Goal: Ask a question

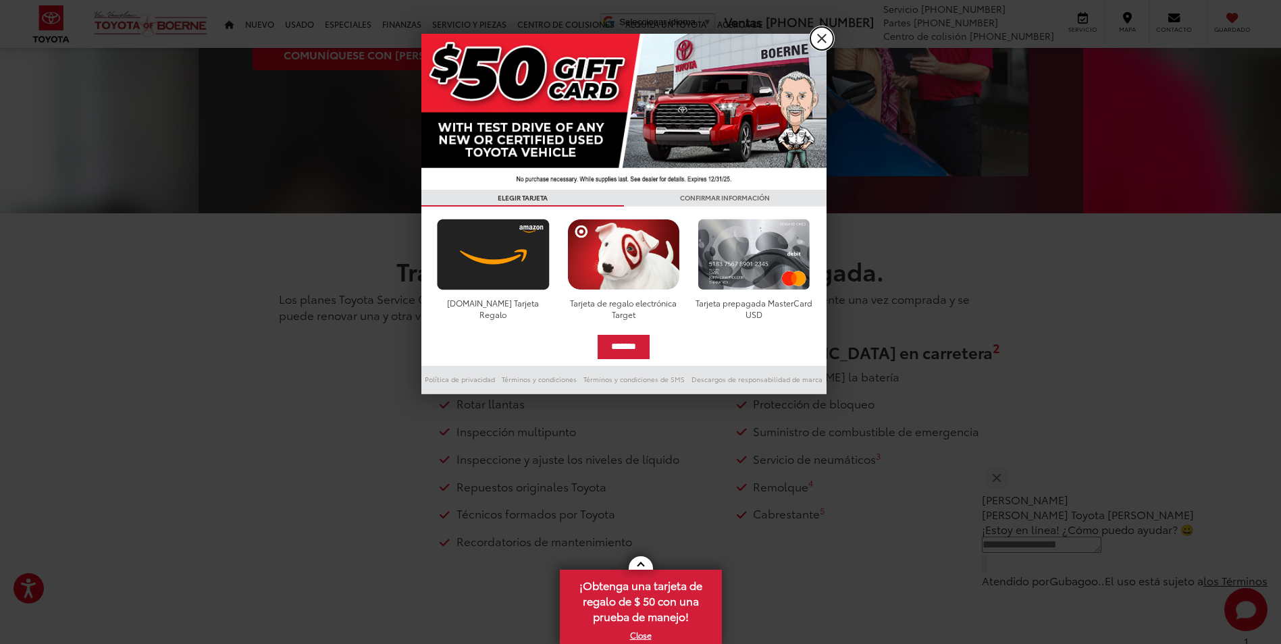
click at [826, 38] on link "X" at bounding box center [821, 38] width 23 height 23
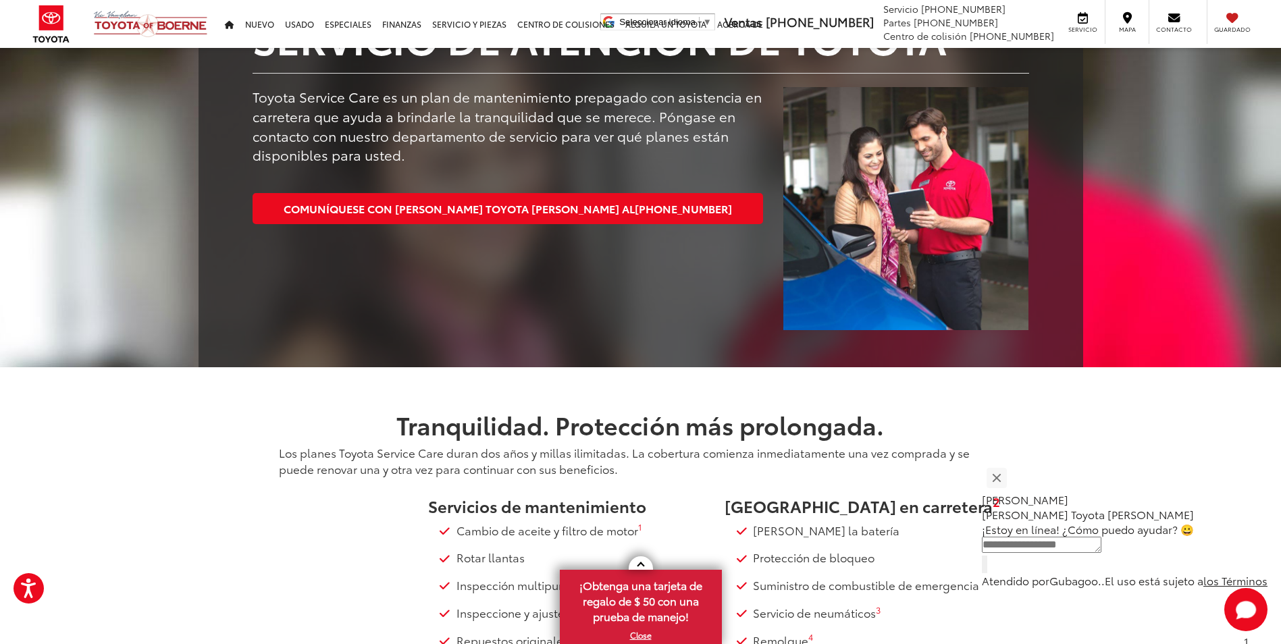
scroll to position [338, 0]
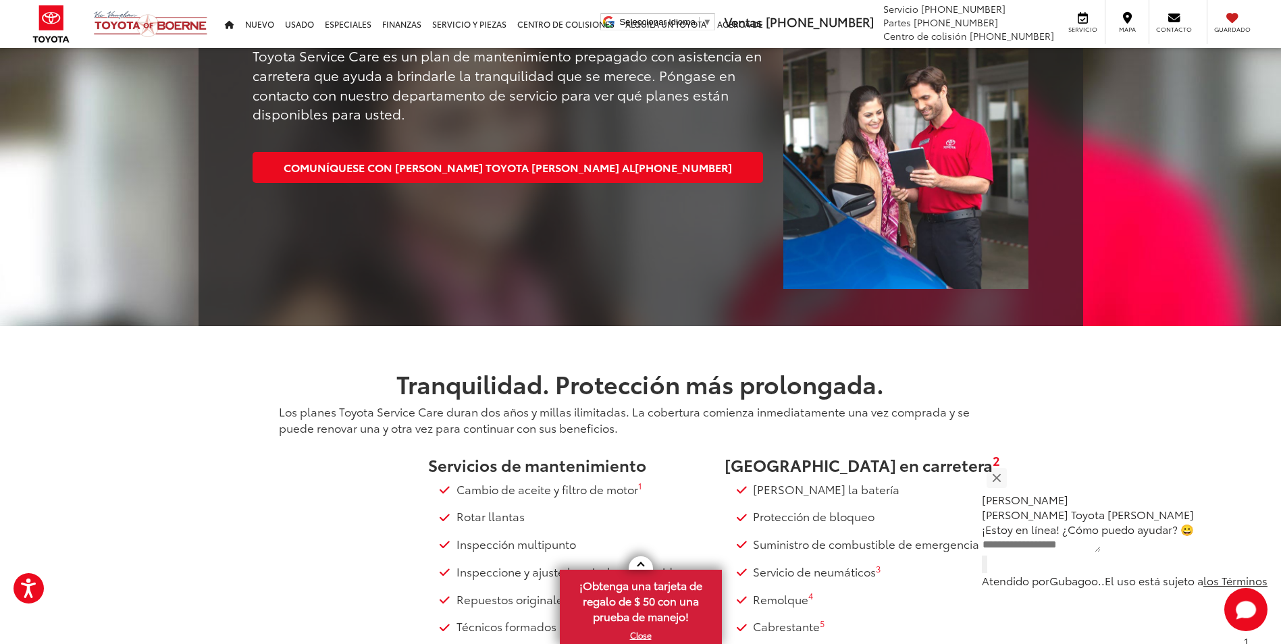
click at [1053, 553] on textarea "Escribe tu mensaje" at bounding box center [1042, 545] width 120 height 16
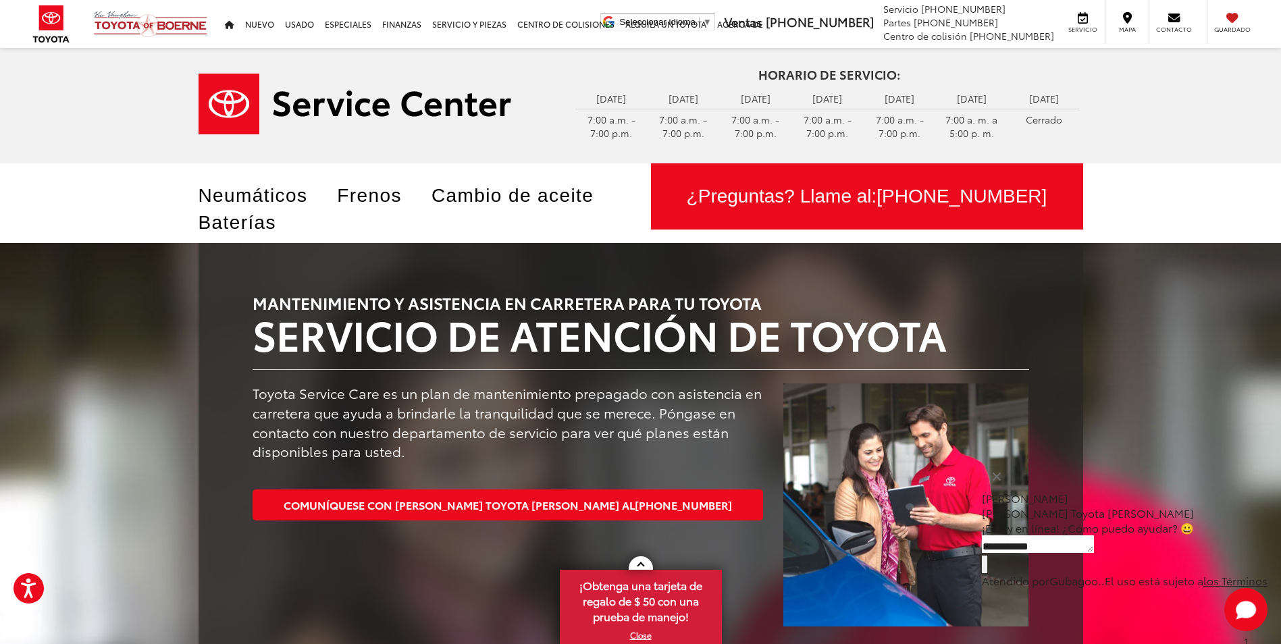
scroll to position [40, 0]
type textarea "**********"
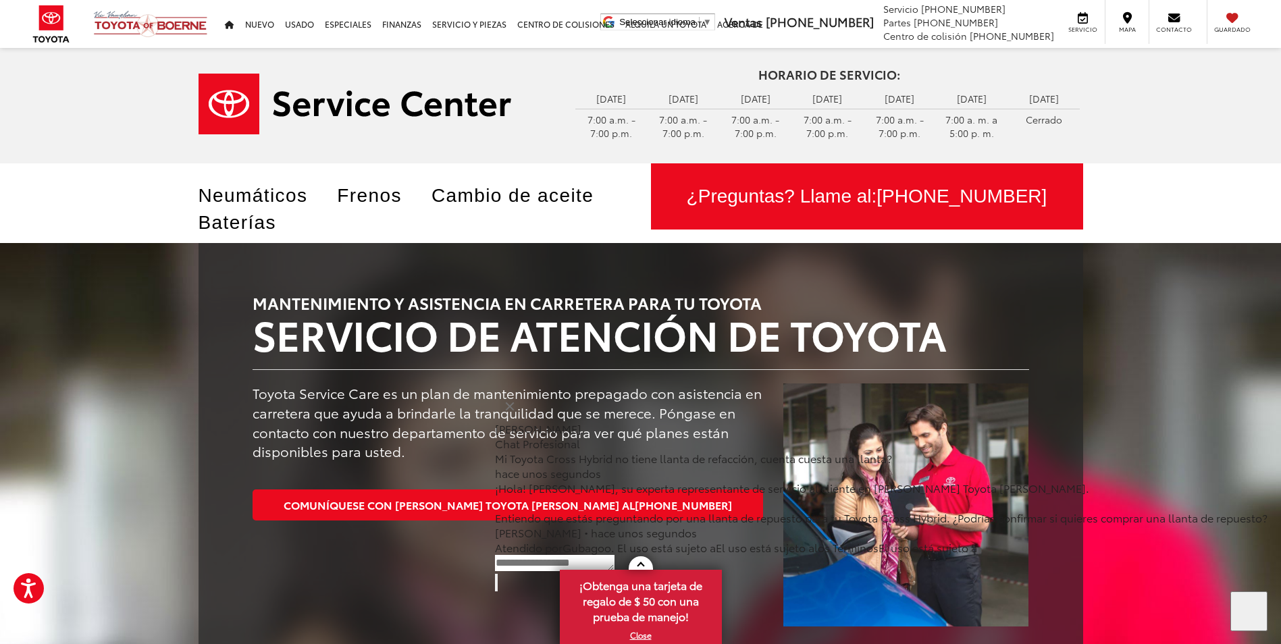
scroll to position [338, 0]
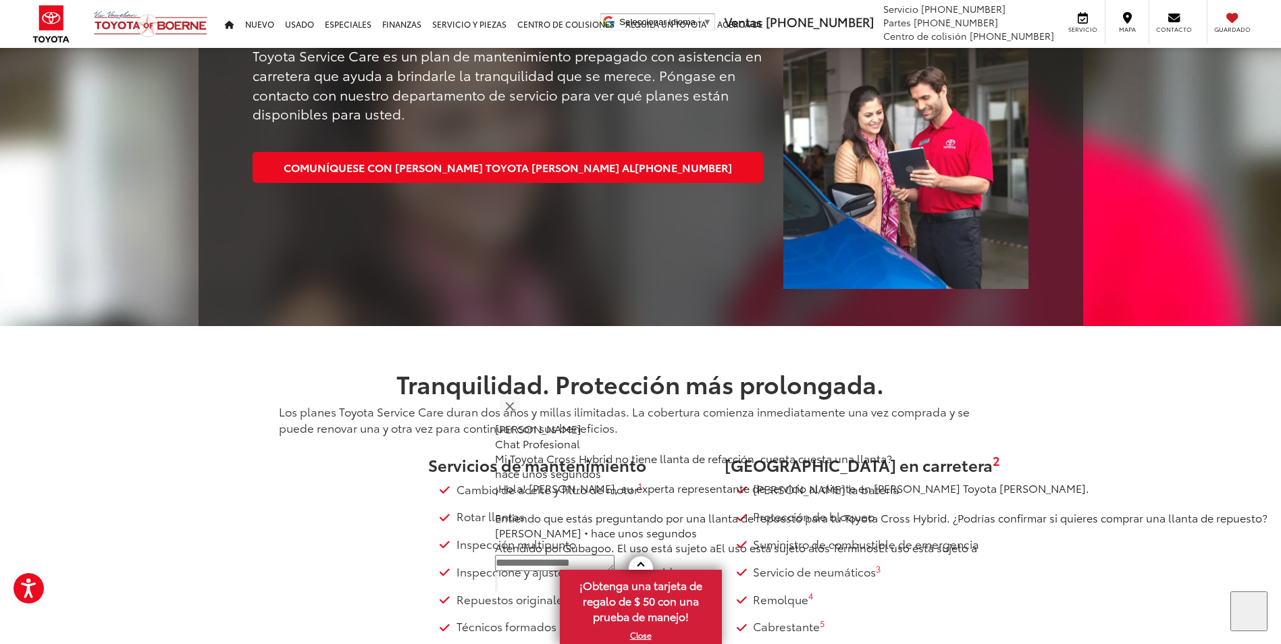
click at [1167, 525] on div "¡Hola! [PERSON_NAME], su experta representante de servicio al cliente en [PERSO…" at bounding box center [881, 503] width 773 height 45
click at [1068, 591] on div at bounding box center [881, 583] width 773 height 18
click at [1231, 627] on div "Iniciar chat" at bounding box center [1250, 612] width 38 height 41
click at [730, 555] on div "Atendido por [PERSON_NAME] . El uso está sujeto a El uso está sujeto a los Térm…" at bounding box center [881, 547] width 773 height 15
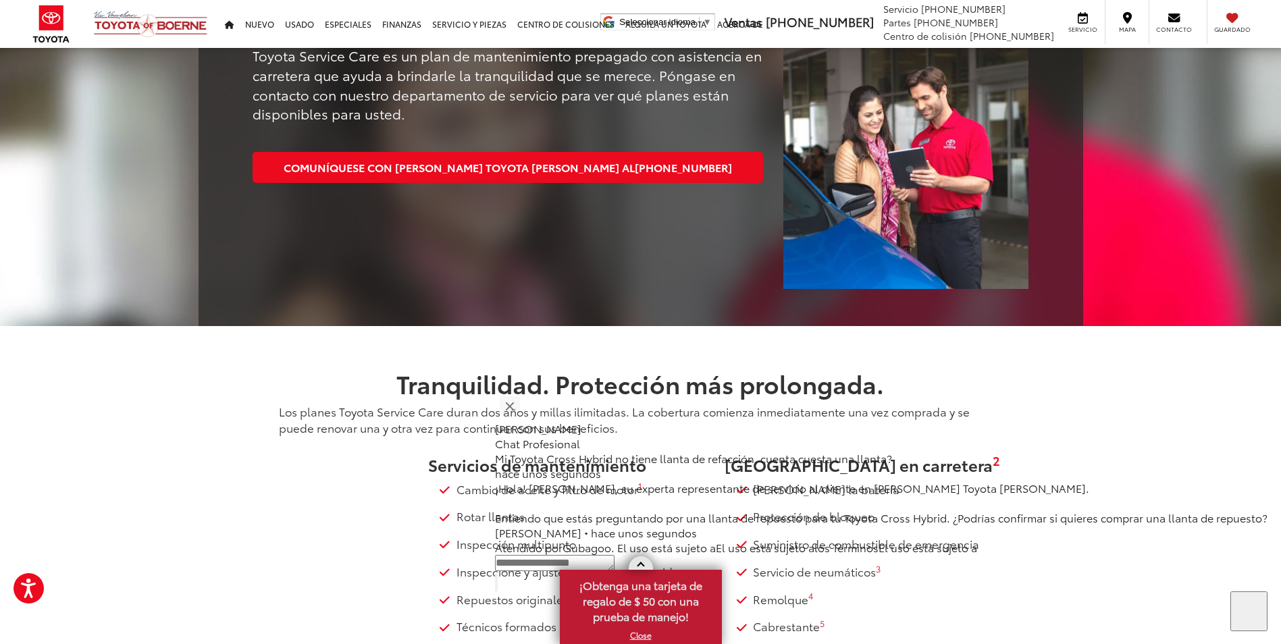
click at [640, 561] on link at bounding box center [641, 564] width 24 height 14
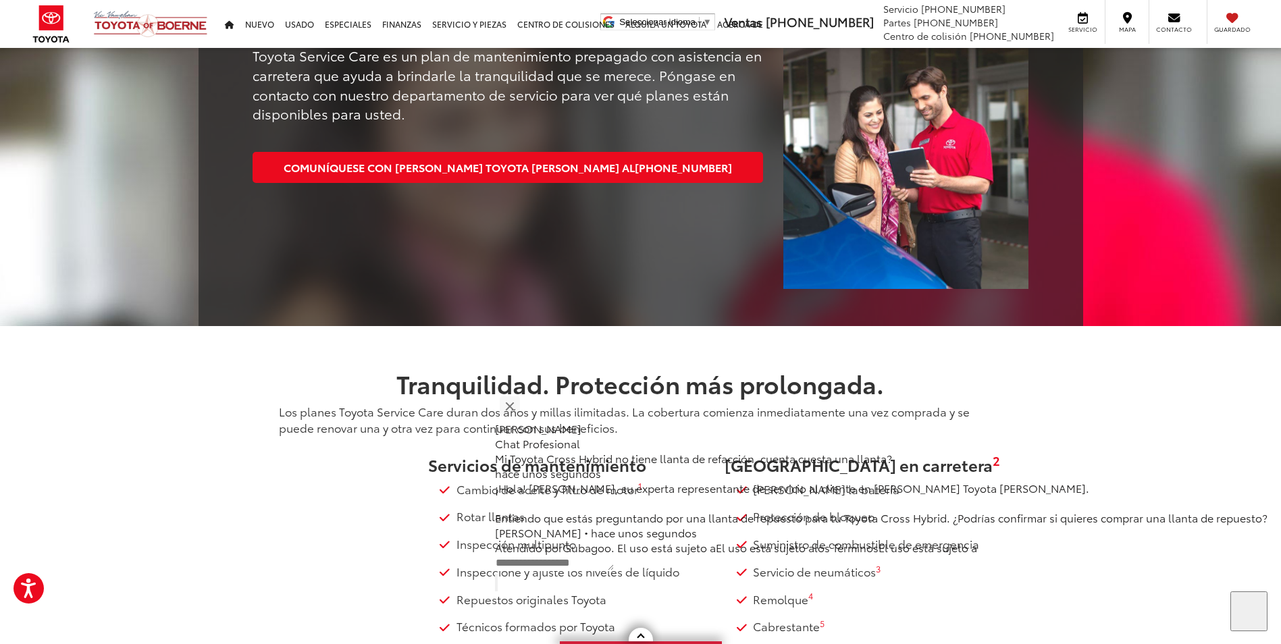
click at [615, 571] on textarea "Escribe tu mensaje" at bounding box center [555, 563] width 120 height 16
type textarea "**"
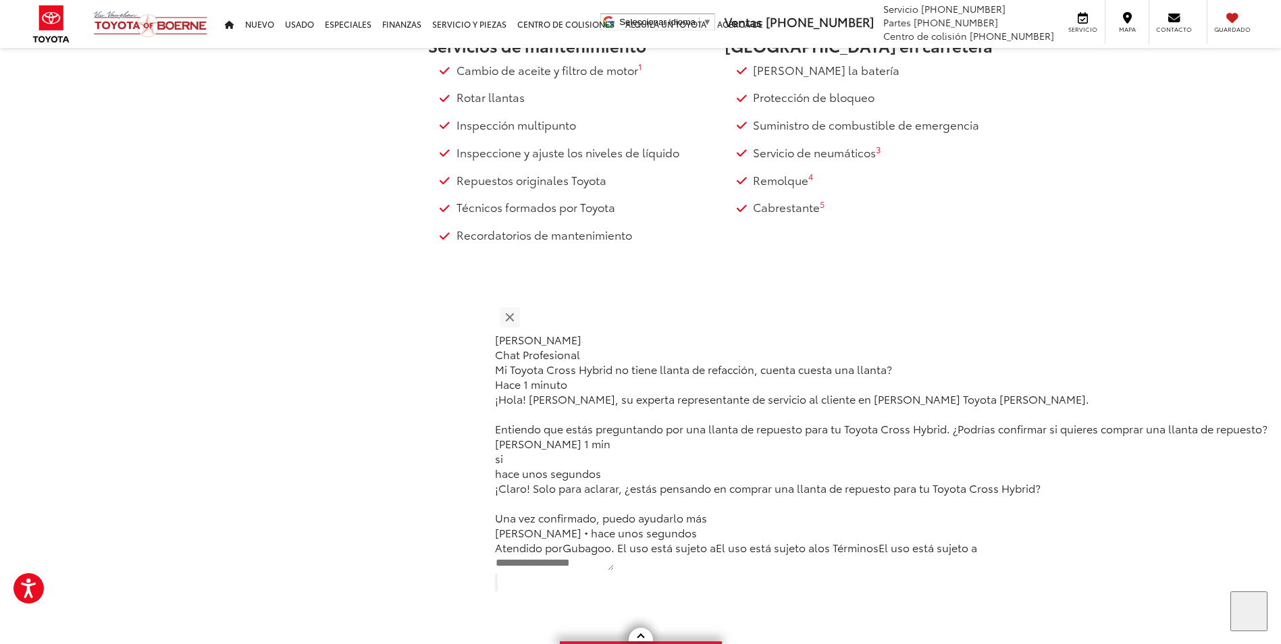
scroll to position [788, 0]
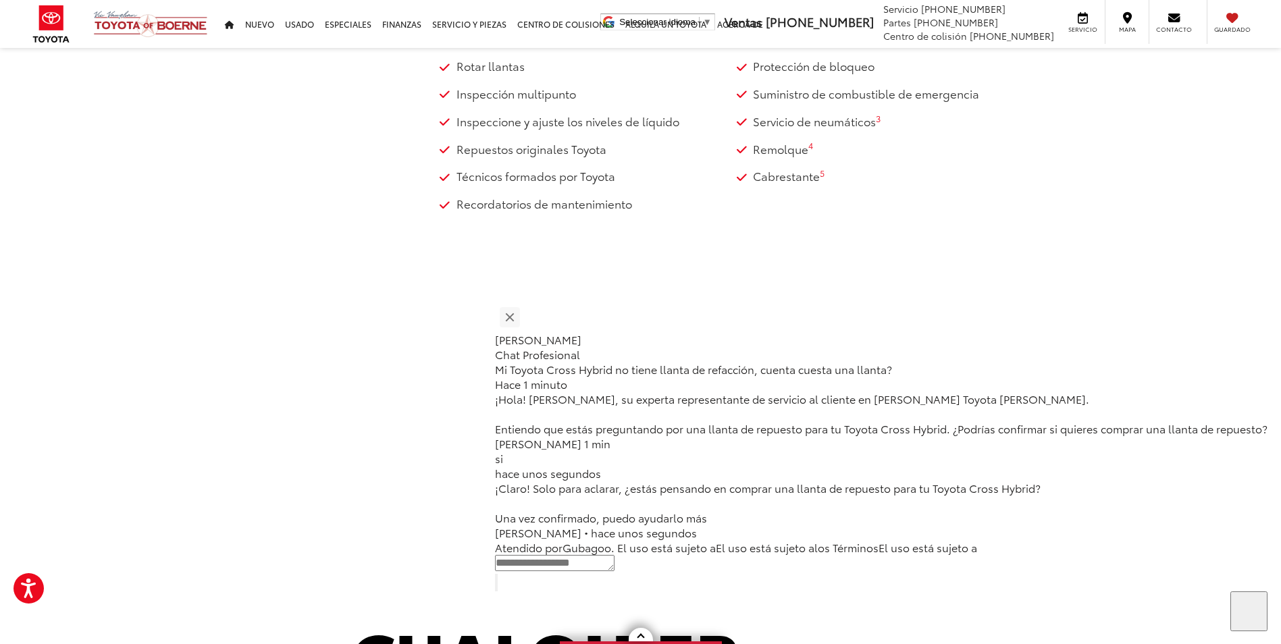
click at [1116, 549] on div "Mi Toyota Cross Hybrid no tiene llanta de refacción, cuenta cuesta una llanta? …" at bounding box center [881, 458] width 773 height 193
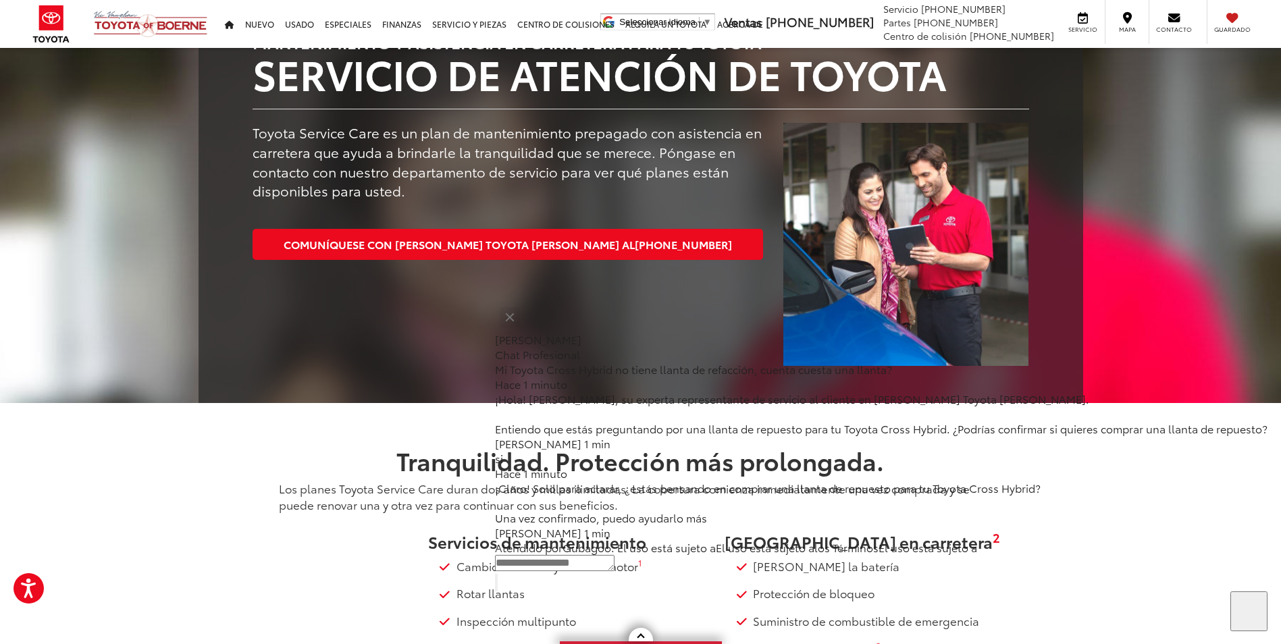
scroll to position [0, 0]
